Goal: Find specific page/section: Find specific page/section

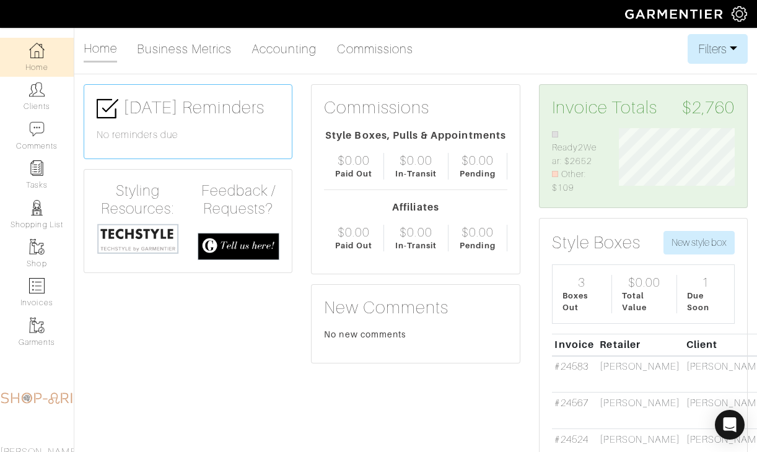
scroll to position [67, 134]
click at [29, 93] on img at bounding box center [36, 89] width 15 height 15
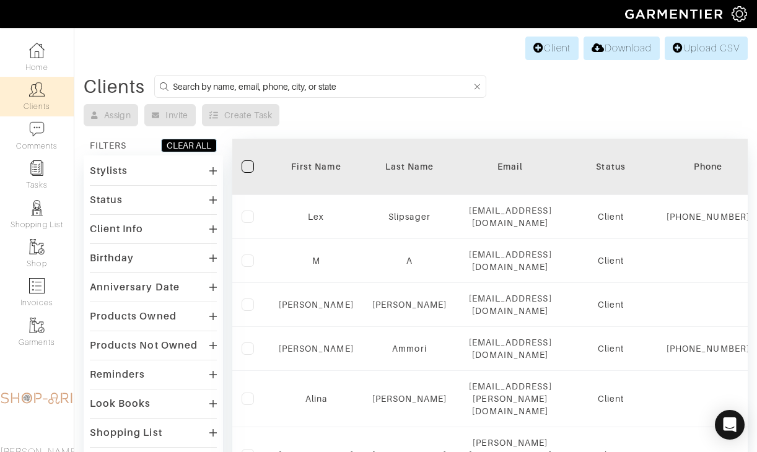
click at [233, 87] on input at bounding box center [322, 86] width 298 height 15
type input "cheryl"
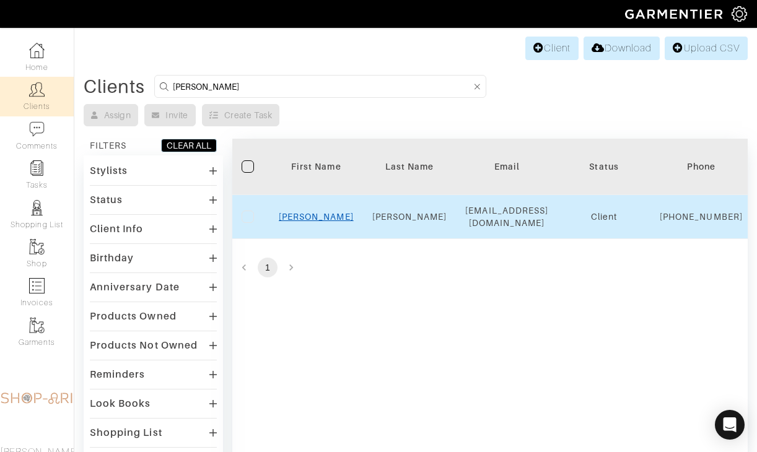
click at [321, 222] on link "Cheryl" at bounding box center [316, 217] width 75 height 10
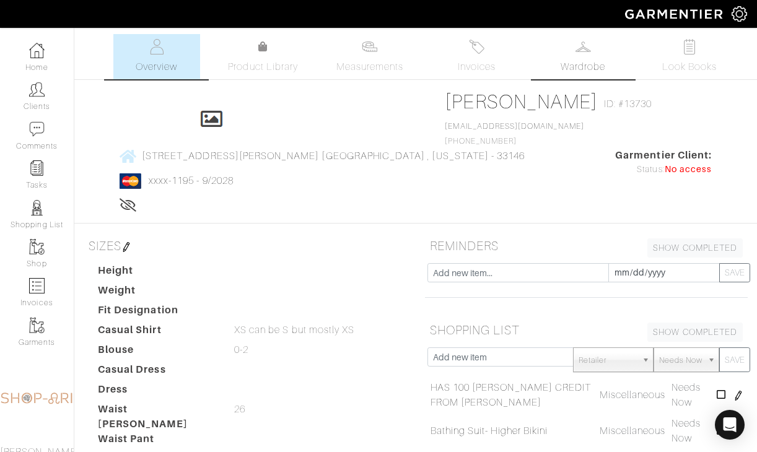
click at [579, 46] on img at bounding box center [582, 46] width 15 height 15
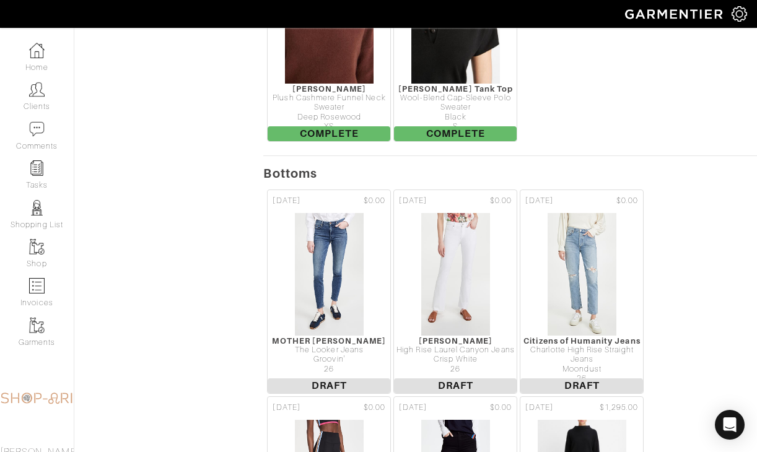
scroll to position [1573, 0]
